Goal: Information Seeking & Learning: Understand process/instructions

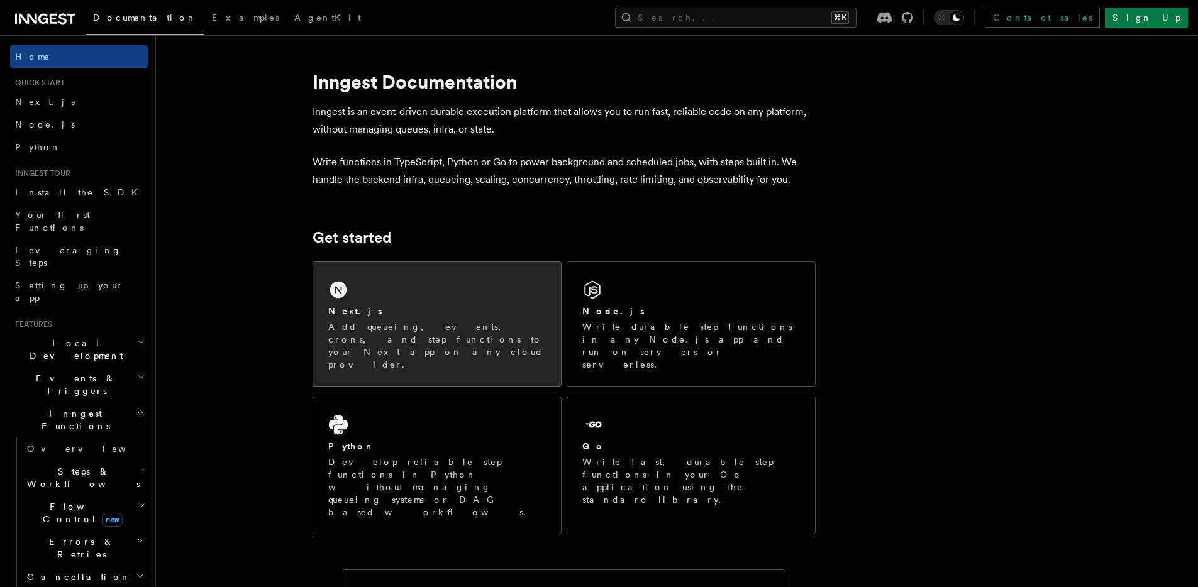
click at [450, 301] on div "Next.js Add queueing, events, crons, and step functions to your Next app on any…" at bounding box center [437, 324] width 248 height 124
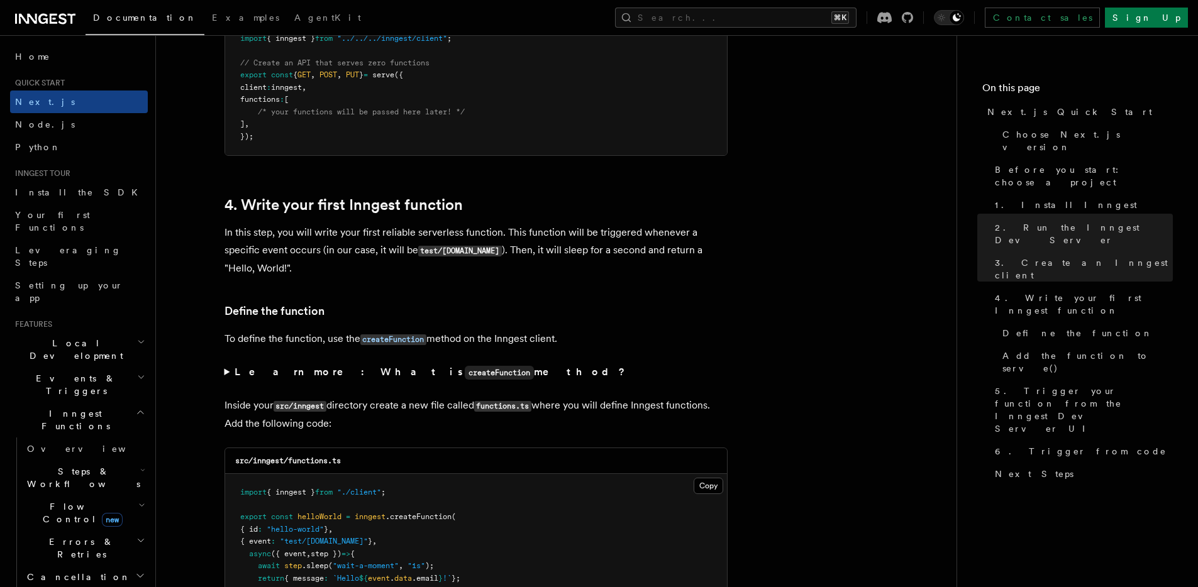
scroll to position [1929, 0]
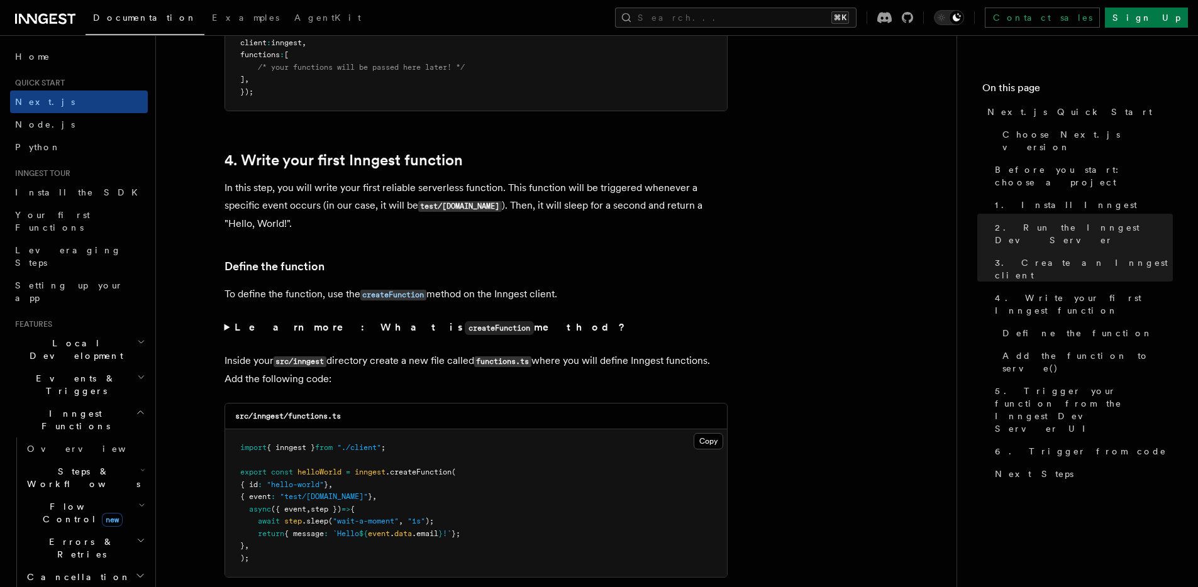
click at [75, 337] on span "Local Development" at bounding box center [73, 349] width 127 height 25
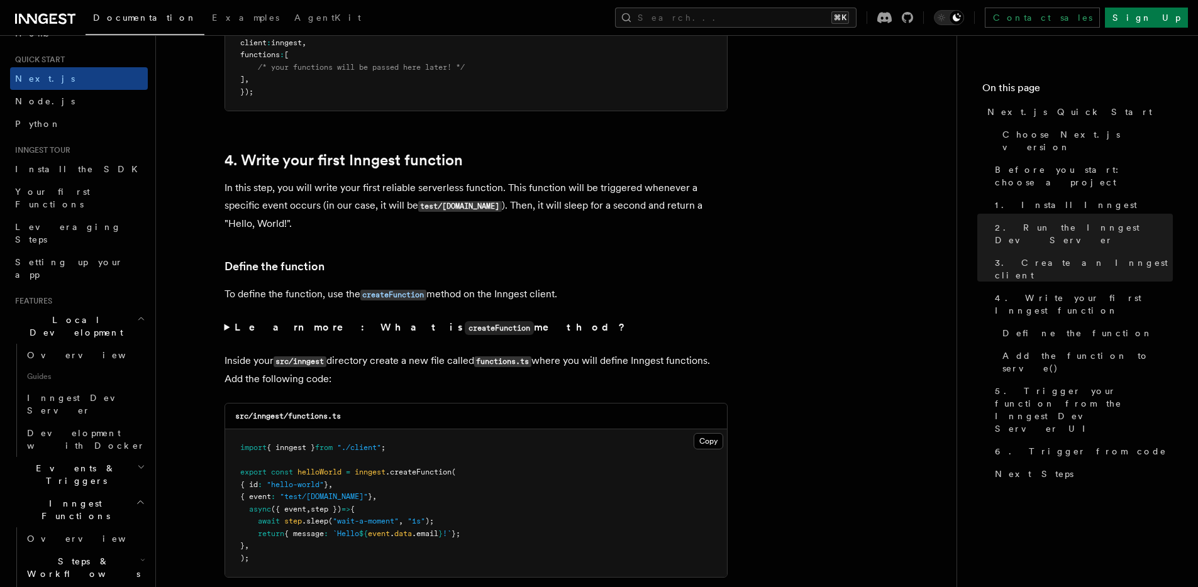
scroll to position [185, 0]
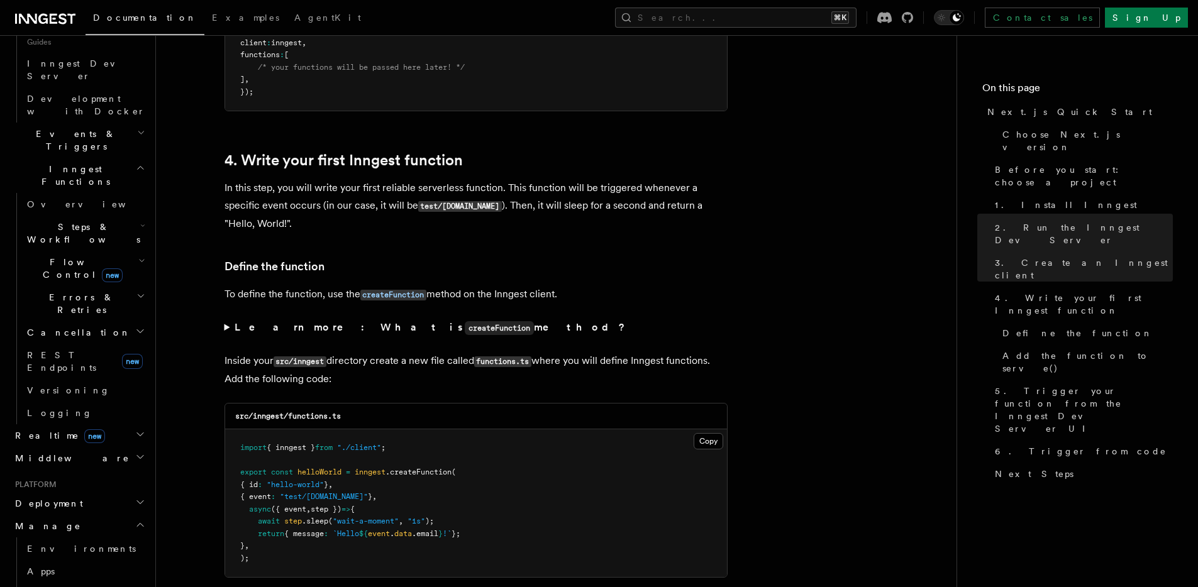
scroll to position [365, 0]
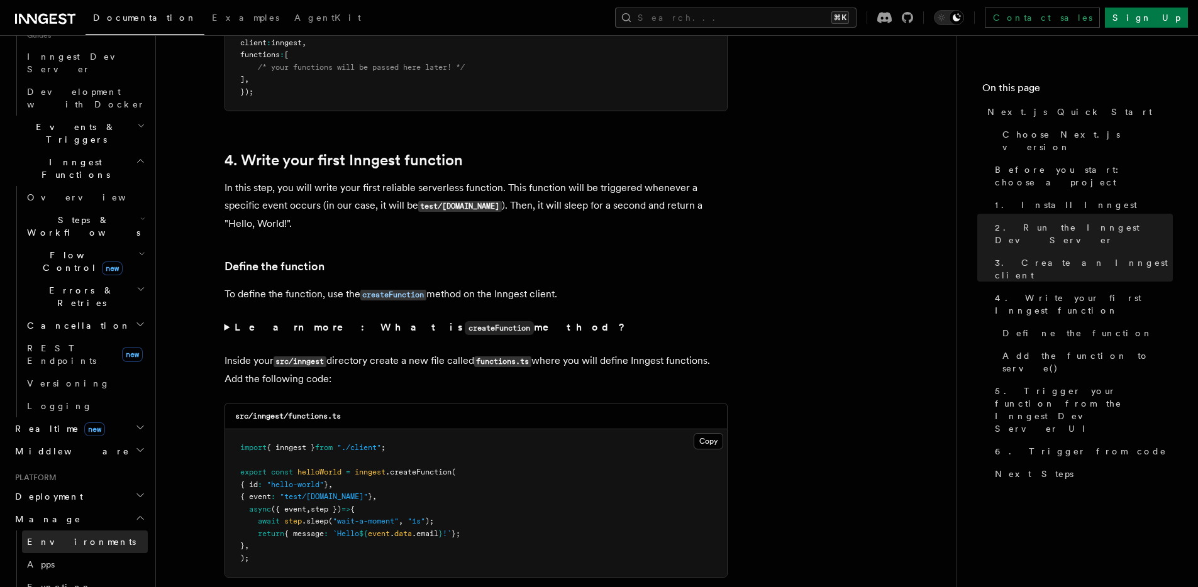
click at [83, 531] on link "Environments" at bounding box center [85, 542] width 126 height 23
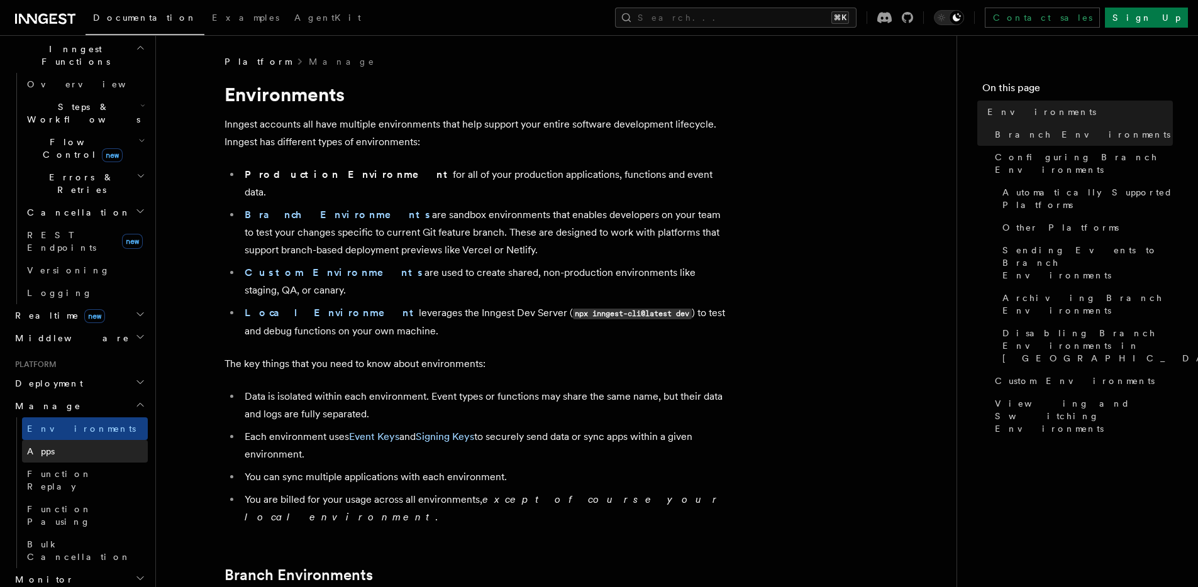
click at [81, 440] on link "Apps" at bounding box center [85, 451] width 126 height 23
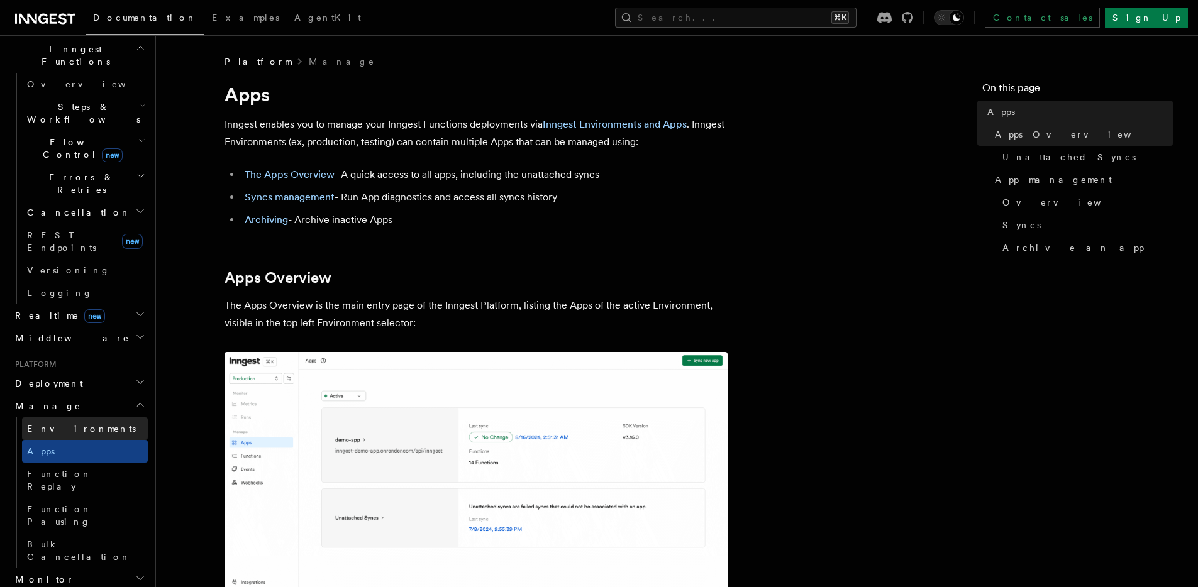
click at [80, 417] on link "Environments" at bounding box center [85, 428] width 126 height 23
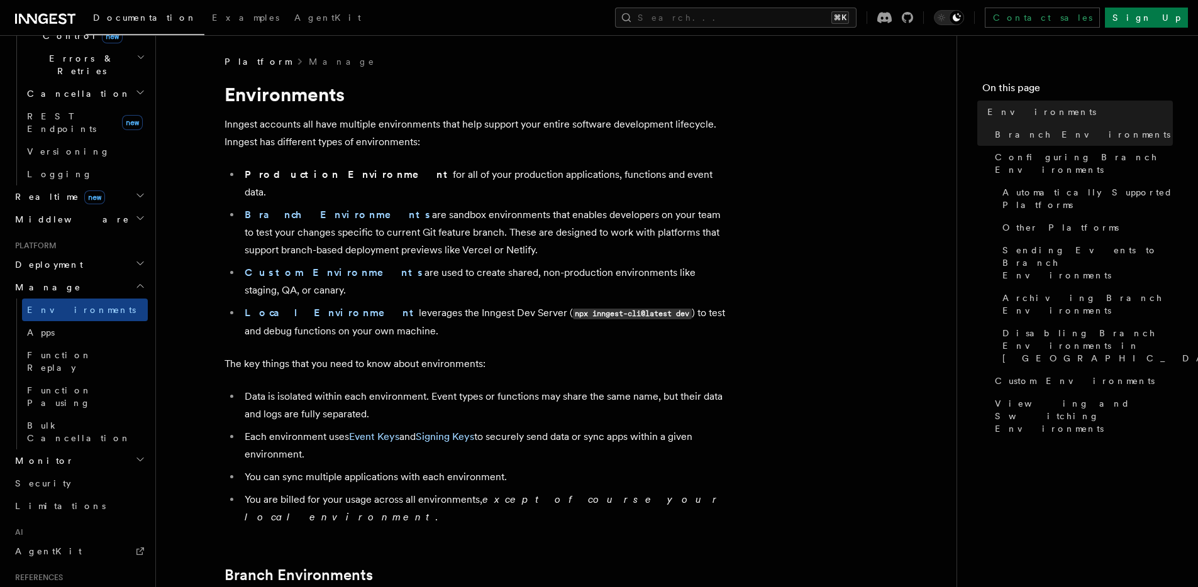
scroll to position [527, 0]
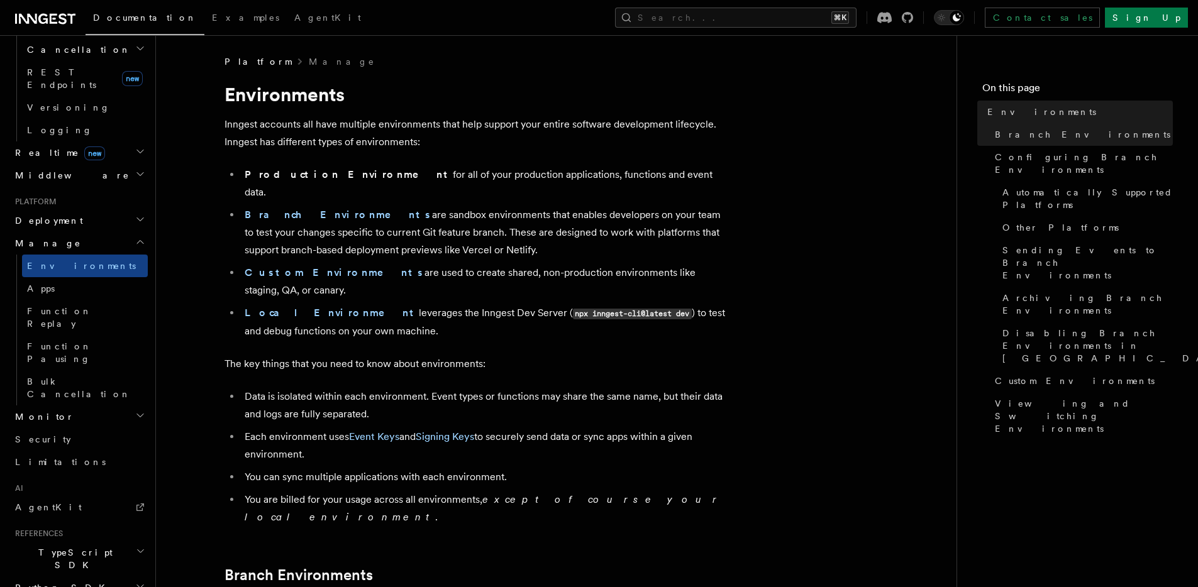
click at [79, 541] on h2 "TypeScript SDK" at bounding box center [79, 558] width 138 height 35
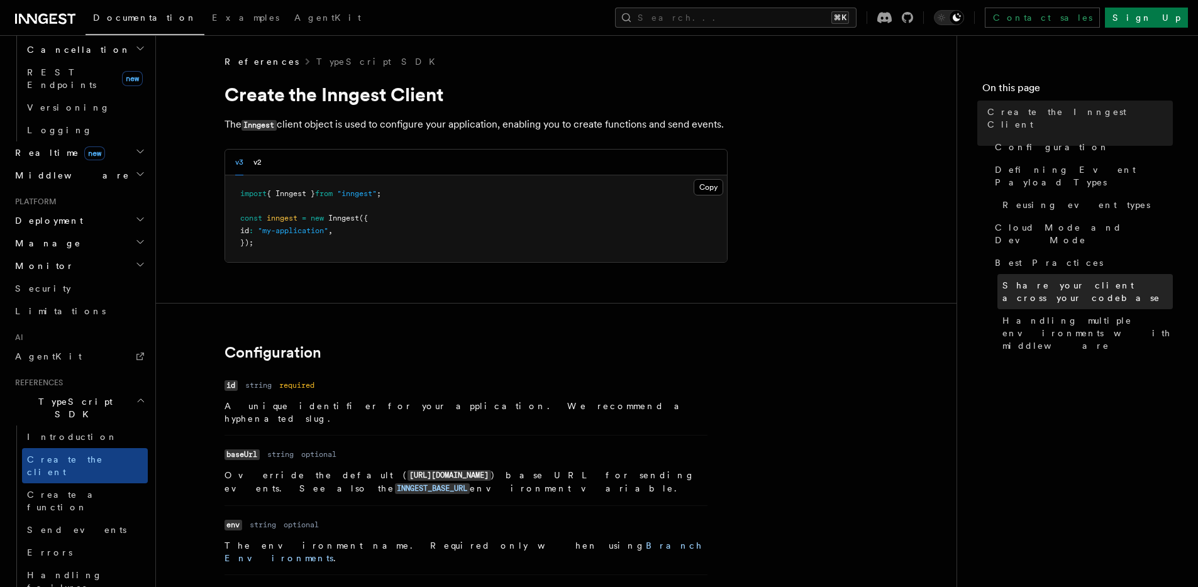
click at [1024, 274] on link "Share your client across your codebase" at bounding box center [1084, 291] width 175 height 35
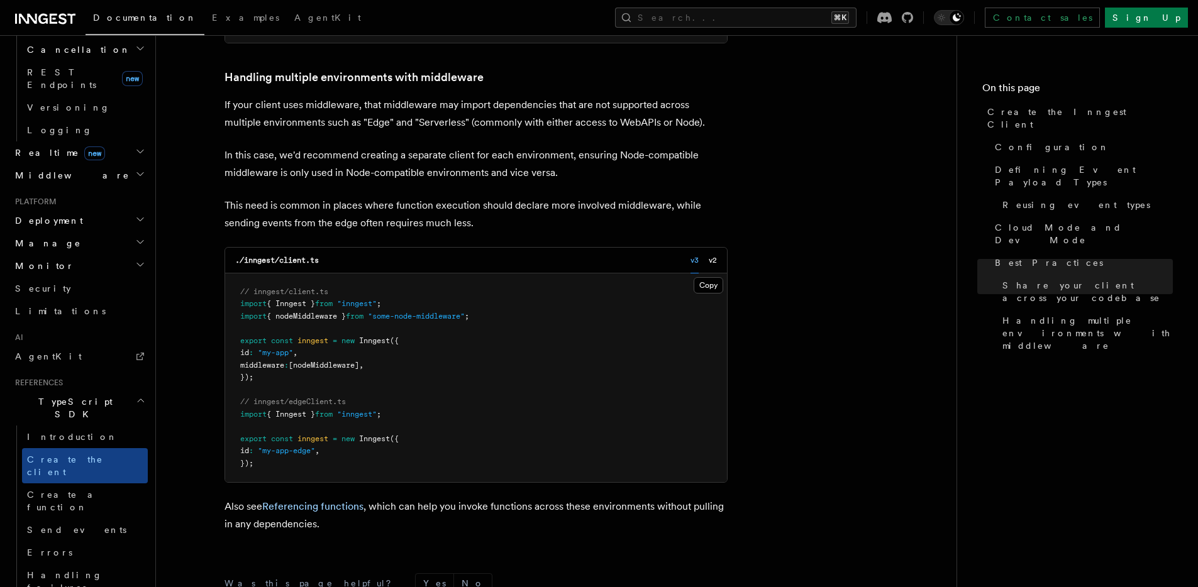
scroll to position [2598, 0]
click at [356, 501] on link "Referencing functions" at bounding box center [312, 507] width 101 height 12
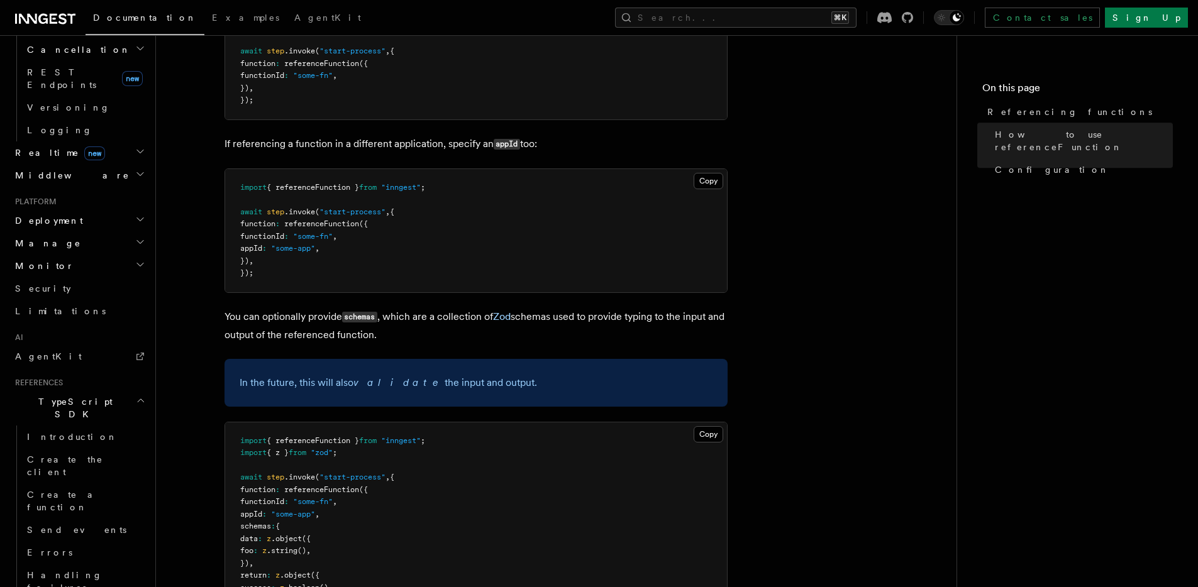
scroll to position [53, 0]
